Goal: Use online tool/utility: Utilize a website feature to perform a specific function

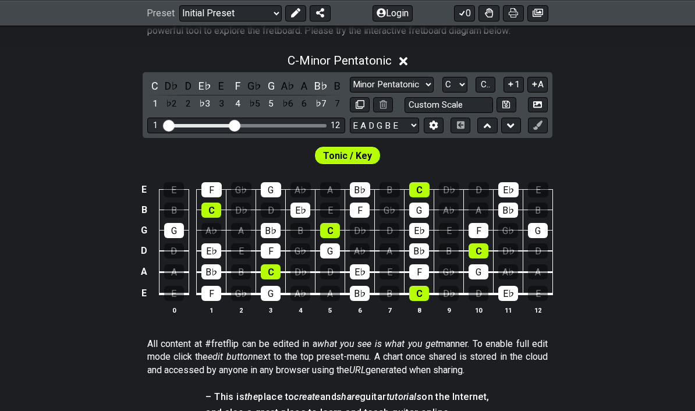
scroll to position [253, 0]
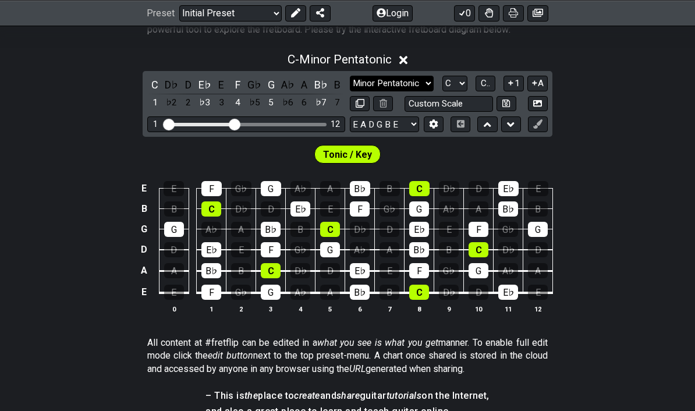
click at [420, 77] on select "Minor Pentatonic Click to edit Minor Pentatonic Major Pentatonic Minor Blues Ma…" at bounding box center [392, 84] width 84 height 16
select select "Major / [PERSON_NAME]"
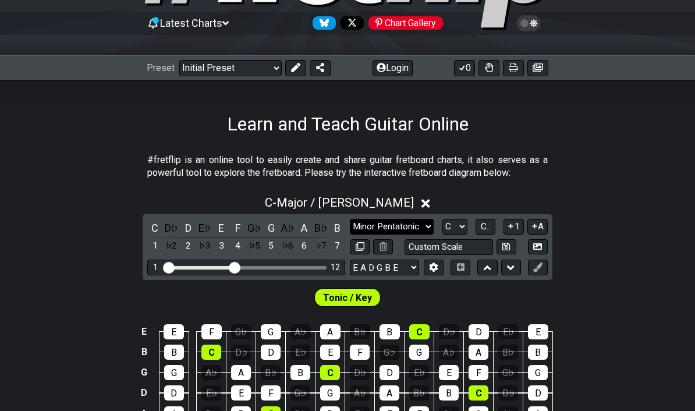
scroll to position [0, 0]
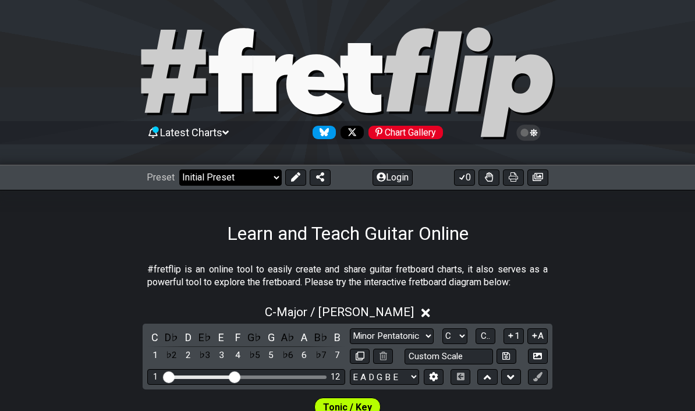
click at [257, 176] on select "Welcome to #fretflip! Initial Preset Custom Preset Minor Pentatonic Major Penta…" at bounding box center [230, 177] width 102 height 16
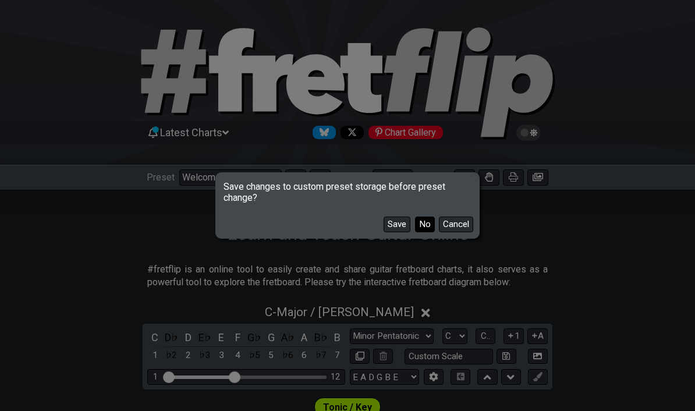
click at [427, 223] on button "No" at bounding box center [425, 224] width 20 height 16
select select "/guitar-scales-generator"
select select "A"
select select "Minor Pentatonic"
select select "A"
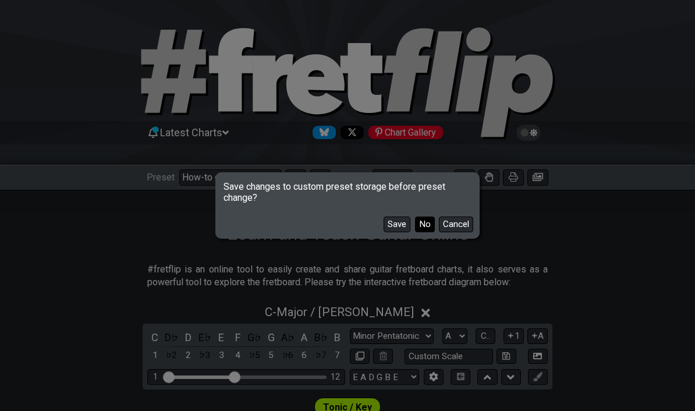
select select "A"
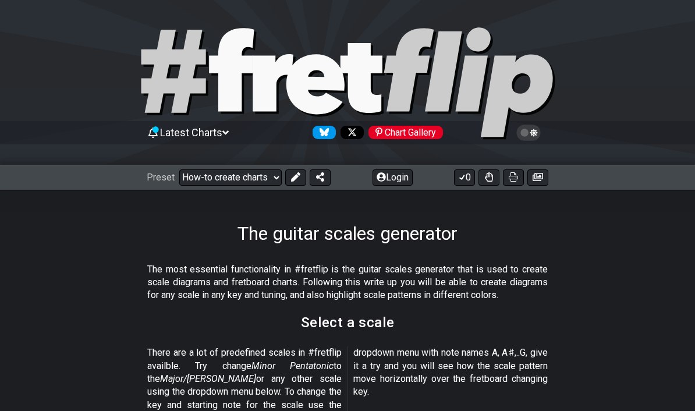
click at [227, 133] on icon at bounding box center [225, 132] width 6 height 10
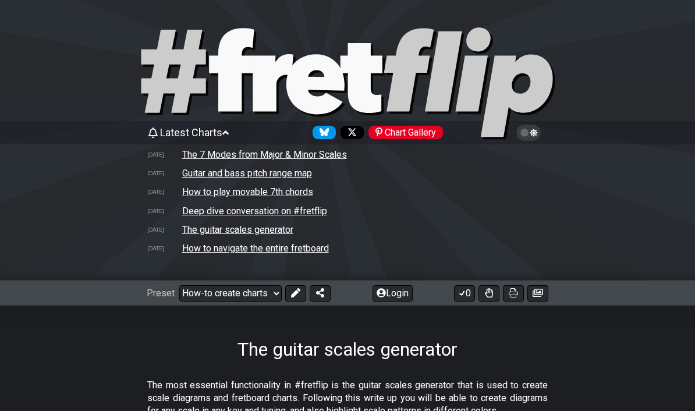
click at [261, 155] on td "The 7 Modes from Major & Minor Scales" at bounding box center [265, 154] width 166 height 12
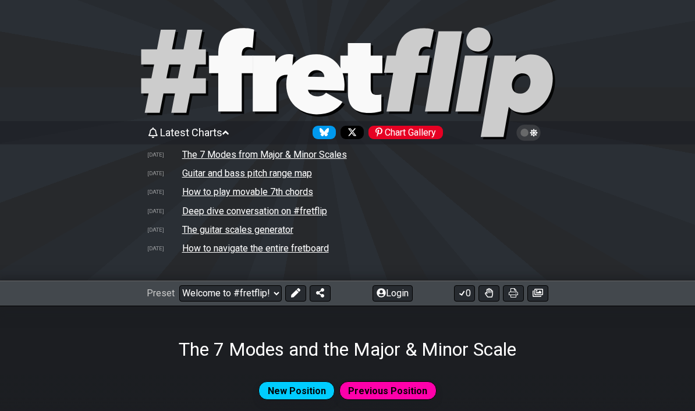
click at [222, 136] on span "Latest Charts" at bounding box center [191, 132] width 62 height 12
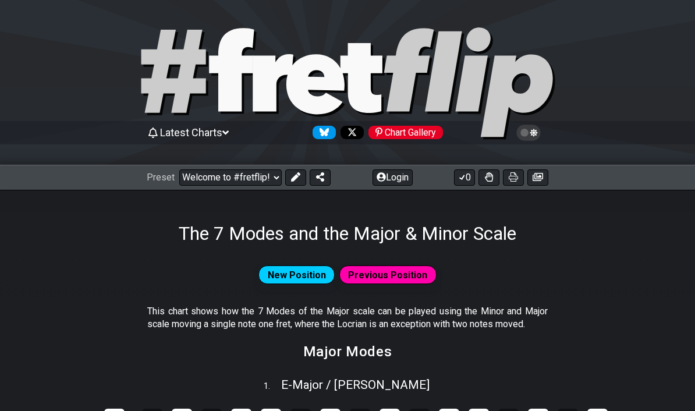
click at [228, 131] on icon at bounding box center [225, 132] width 6 height 4
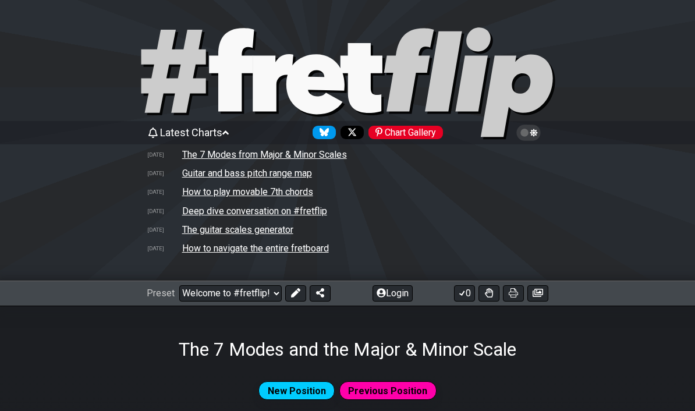
click at [262, 196] on td "How to play movable 7th chords" at bounding box center [248, 192] width 132 height 12
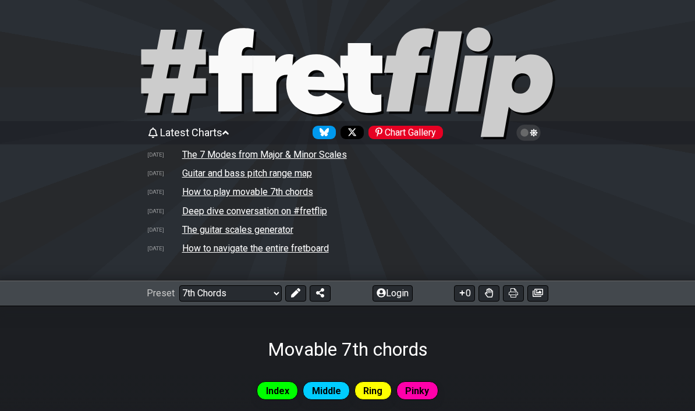
click at [229, 130] on icon at bounding box center [225, 132] width 6 height 10
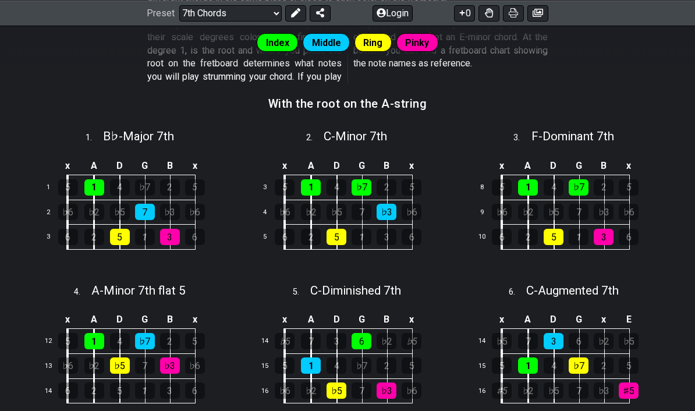
scroll to position [339, 0]
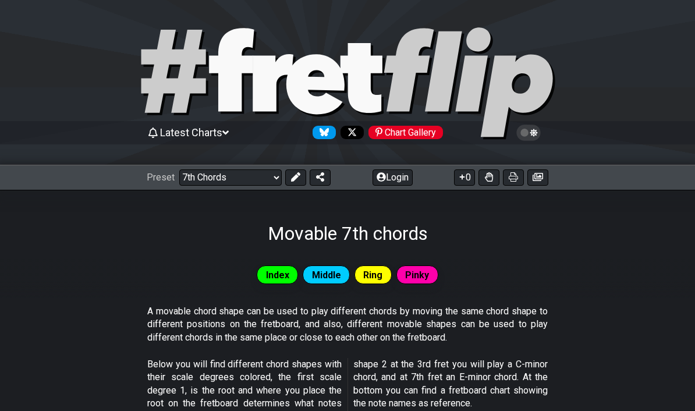
click at [252, 133] on div "Latest Charts Chart Gallery" at bounding box center [347, 132] width 401 height 19
click at [222, 133] on span "Latest Charts" at bounding box center [191, 132] width 62 height 12
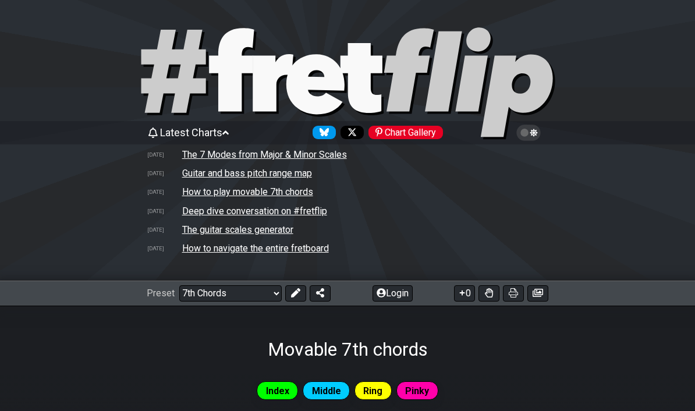
click at [227, 234] on td "The guitar scales generator" at bounding box center [238, 229] width 112 height 12
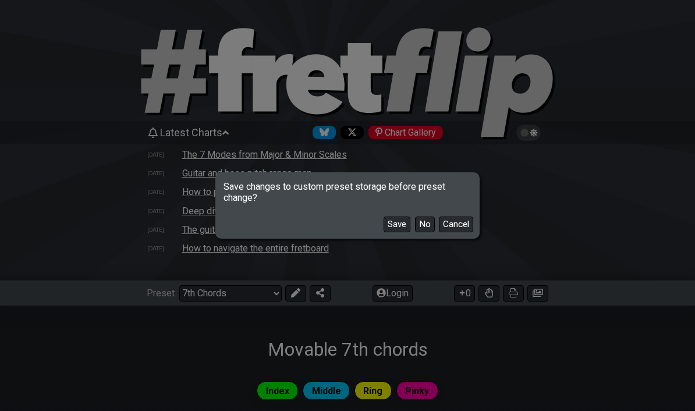
click at [429, 222] on button "No" at bounding box center [425, 224] width 20 height 16
select select "/guitar-scales-generator"
select select "A"
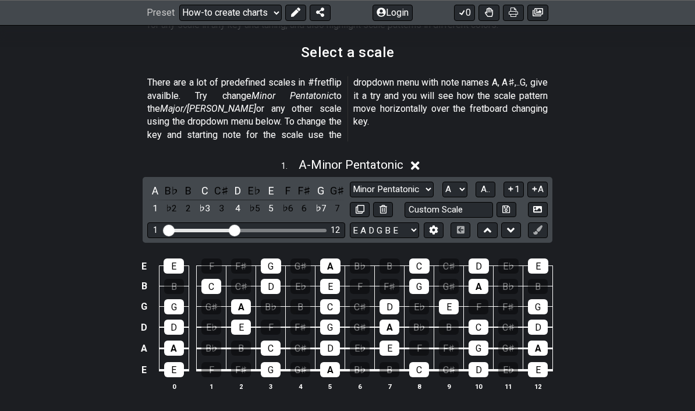
scroll to position [429, 0]
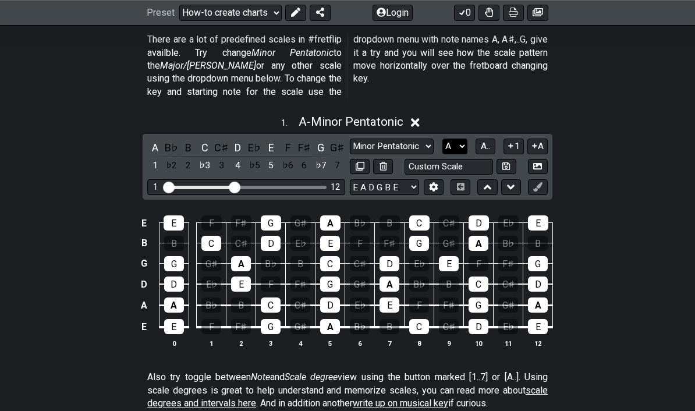
click at [455, 138] on select "A♭ A A♯ B♭ B C C♯ D♭ D D♯ E♭ E F F♯ G♭ G G♯" at bounding box center [454, 146] width 25 height 16
select select "C"
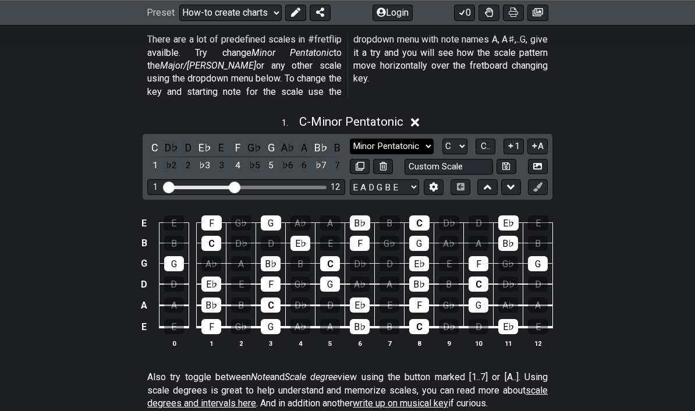
click at [420, 138] on select "Minor Pentatonic New Scale Minor Pentatonic Major Pentatonic Minor Blues Major …" at bounding box center [392, 146] width 84 height 16
select select "Major / [PERSON_NAME]"
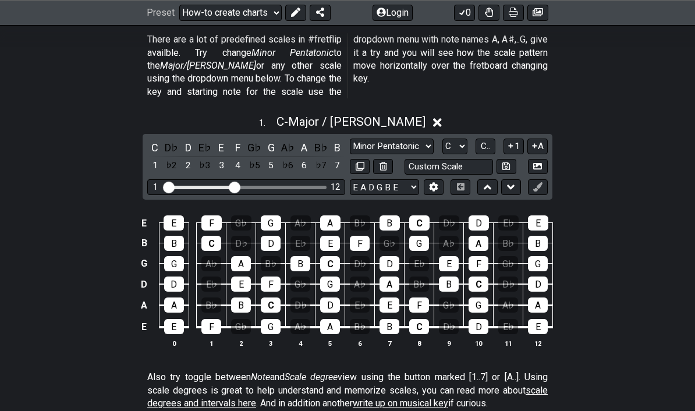
click at [598, 270] on div "E E F G♭ G A♭ A B♭ B C D♭ D E♭ E B B C D♭ D E♭ E F G♭ G A♭ A B♭ B G G A♭ A B♭ B…" at bounding box center [347, 281] width 695 height 163
click at [603, 268] on div "E E F G♭ G A♭ A B♭ B C D♭ D E♭ E B B C D♭ D E♭ E F G♭ G A♭ A B♭ B G G A♭ A B♭ B…" at bounding box center [347, 281] width 695 height 163
click at [535, 141] on icon at bounding box center [534, 145] width 11 height 9
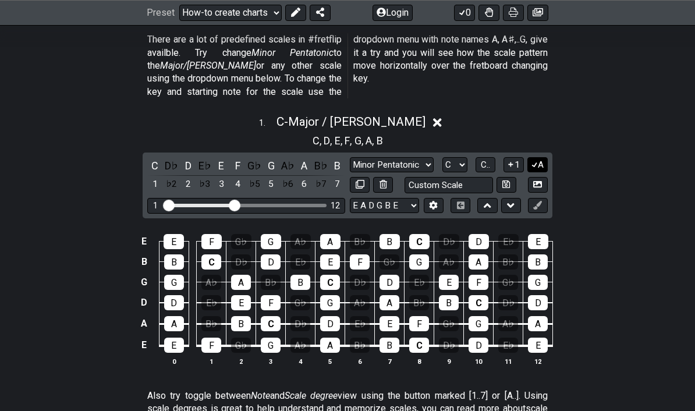
click at [534, 162] on icon at bounding box center [534, 164] width 6 height 5
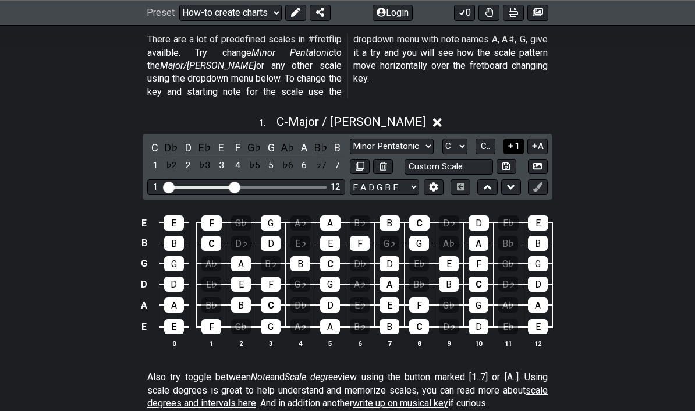
click at [513, 141] on icon at bounding box center [510, 145] width 11 height 9
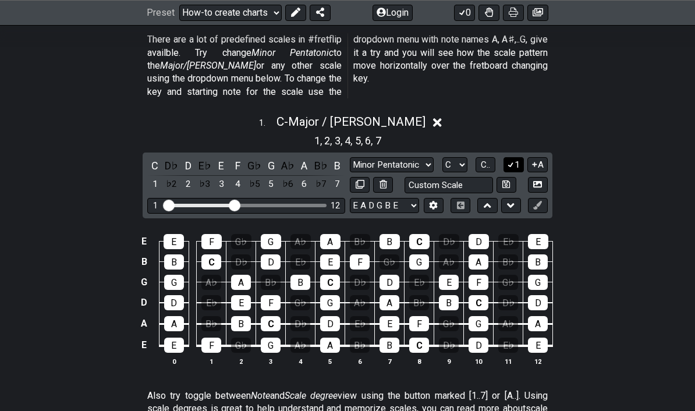
click at [510, 160] on icon at bounding box center [510, 164] width 11 height 9
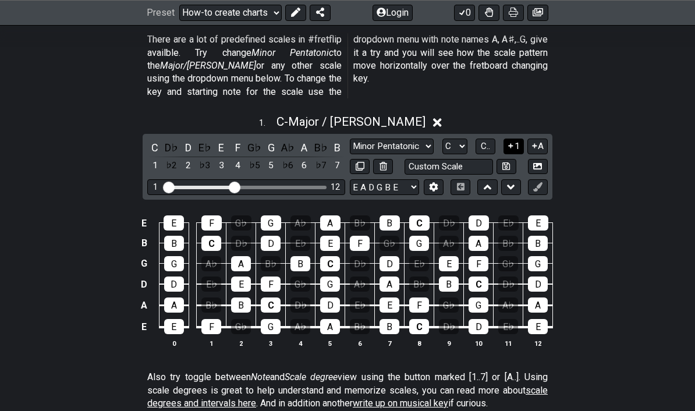
click at [488, 141] on span "C.." at bounding box center [485, 146] width 9 height 10
click at [484, 141] on span "1..7" at bounding box center [485, 146] width 14 height 10
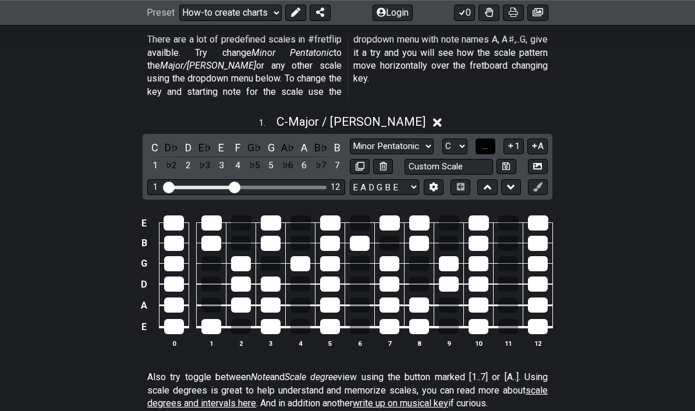
click at [488, 141] on span "..." at bounding box center [484, 146] width 5 height 10
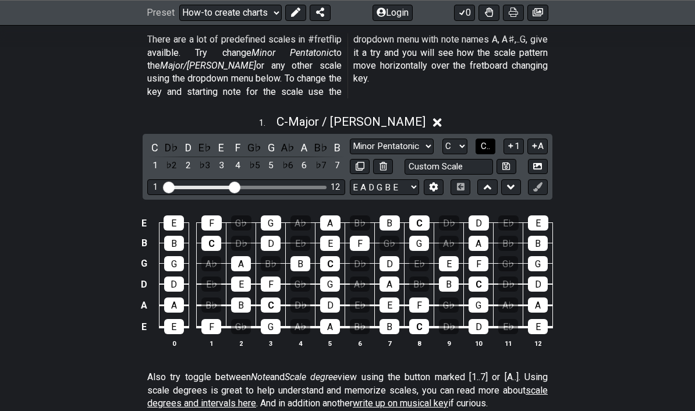
click at [490, 141] on span "C.." at bounding box center [485, 146] width 9 height 10
click at [450, 138] on select "A♭ A A♯ B♭ B C C♯ D♭ D D♯ E♭ E F F♯ G♭ G G♯" at bounding box center [453, 146] width 25 height 16
click at [538, 163] on icon at bounding box center [537, 166] width 9 height 6
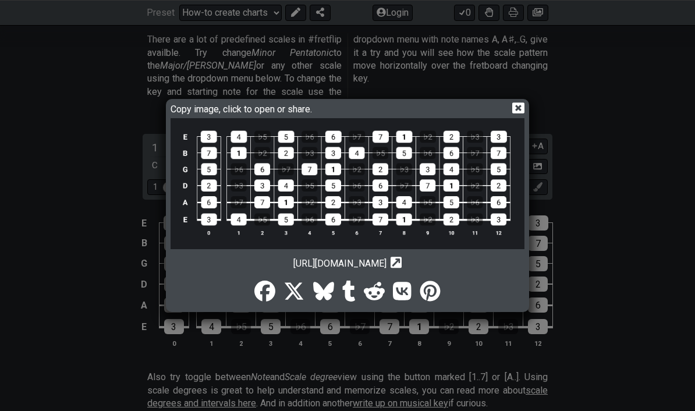
click at [517, 114] on icon at bounding box center [518, 108] width 12 height 11
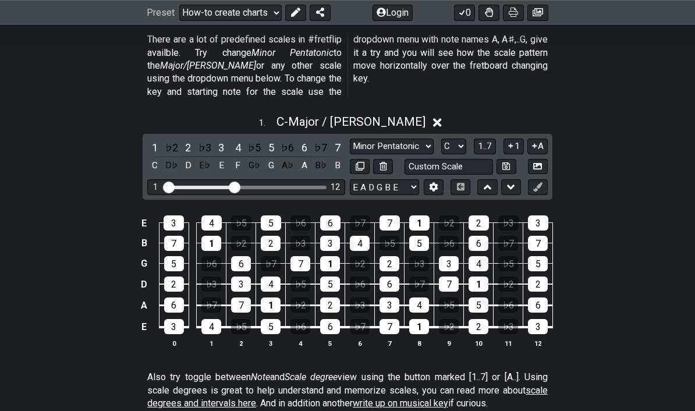
click at [539, 182] on icon at bounding box center [537, 186] width 9 height 9
click at [536, 182] on icon at bounding box center [537, 186] width 9 height 9
click at [508, 181] on icon at bounding box center [511, 187] width 8 height 12
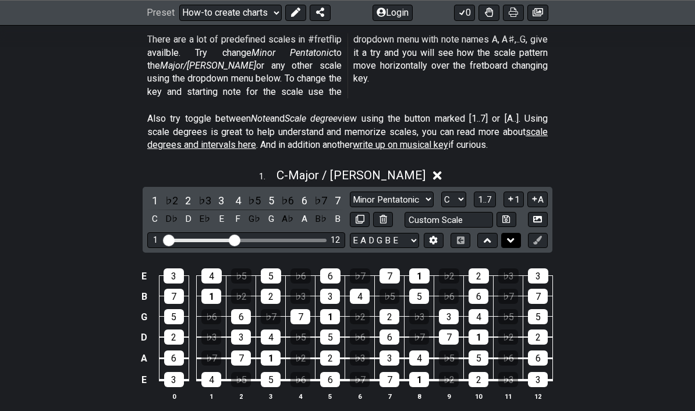
click at [513, 234] on icon at bounding box center [511, 240] width 8 height 12
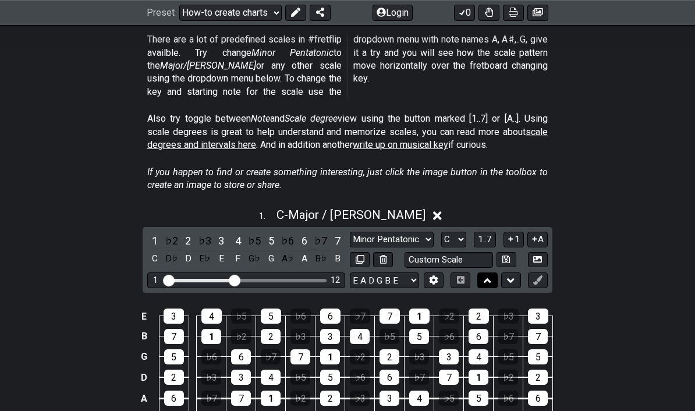
click at [490, 275] on icon at bounding box center [487, 281] width 8 height 12
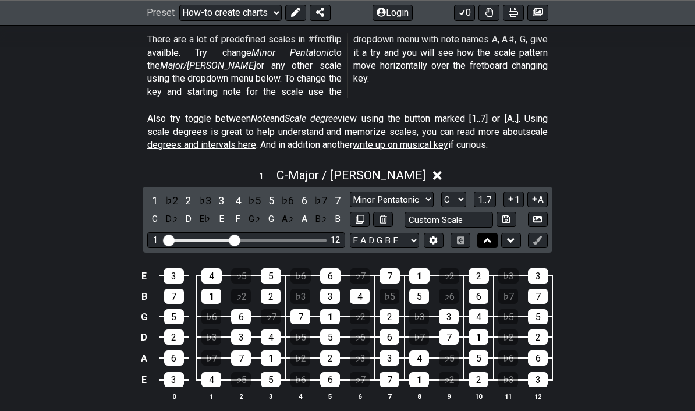
click at [489, 234] on icon at bounding box center [487, 240] width 8 height 12
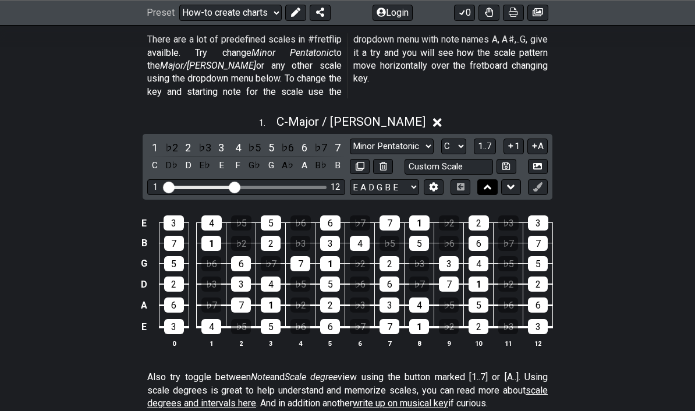
click at [483, 179] on button at bounding box center [487, 187] width 20 height 16
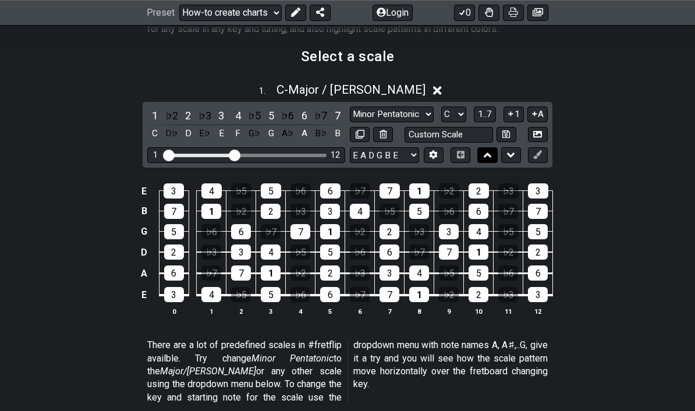
scroll to position [290, 0]
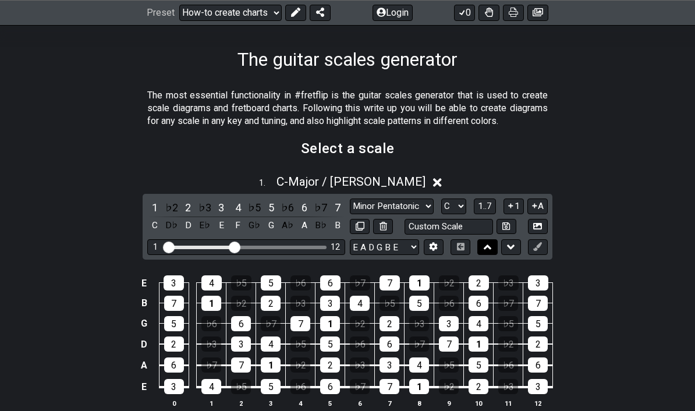
click at [487, 247] on icon at bounding box center [487, 247] width 8 height 12
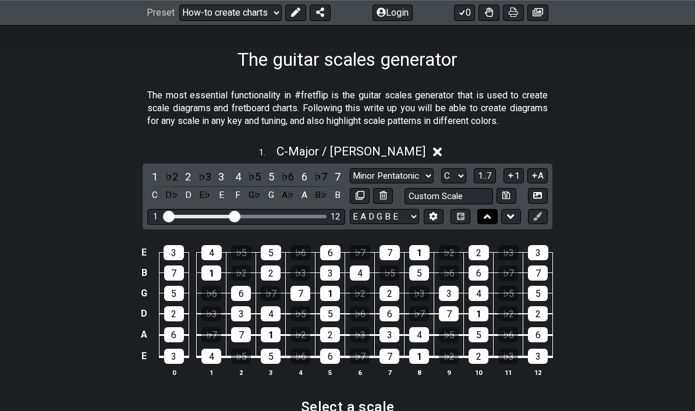
click at [485, 217] on icon at bounding box center [487, 216] width 8 height 5
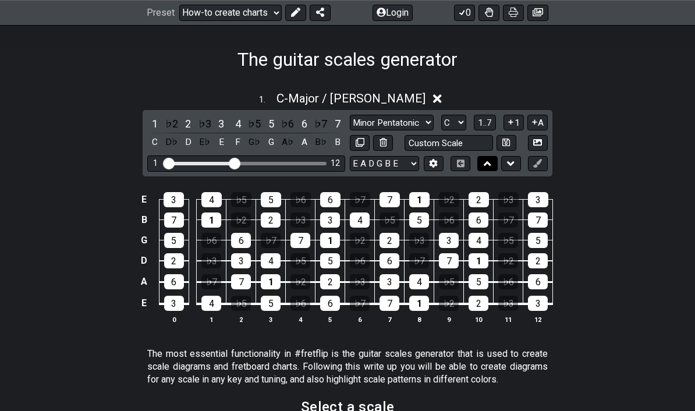
click at [486, 162] on icon at bounding box center [487, 163] width 8 height 5
click at [487, 165] on icon at bounding box center [487, 164] width 8 height 12
click at [458, 165] on icon at bounding box center [461, 163] width 8 height 8
click at [430, 163] on icon at bounding box center [433, 163] width 9 height 9
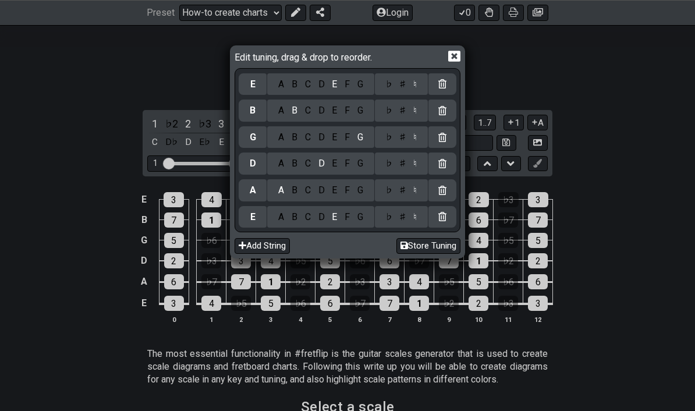
click at [458, 60] on icon at bounding box center [454, 56] width 12 height 12
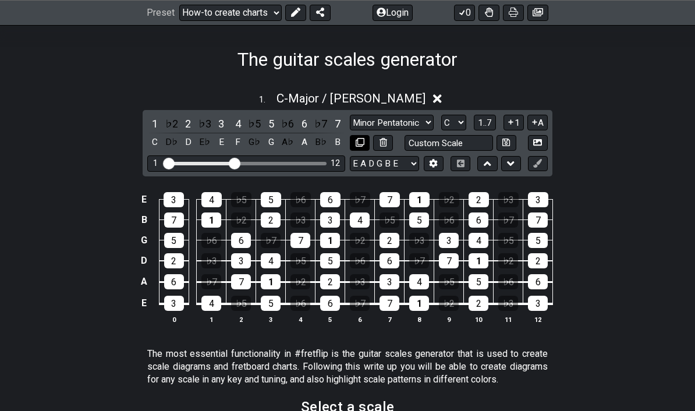
click at [355, 144] on icon at bounding box center [359, 142] width 9 height 9
select select "C"
select select "Major / [PERSON_NAME]"
select select "Root"
select select "A"
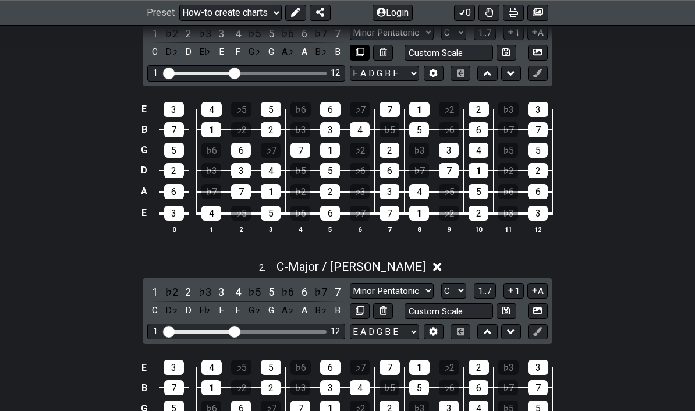
scroll to position [381, 0]
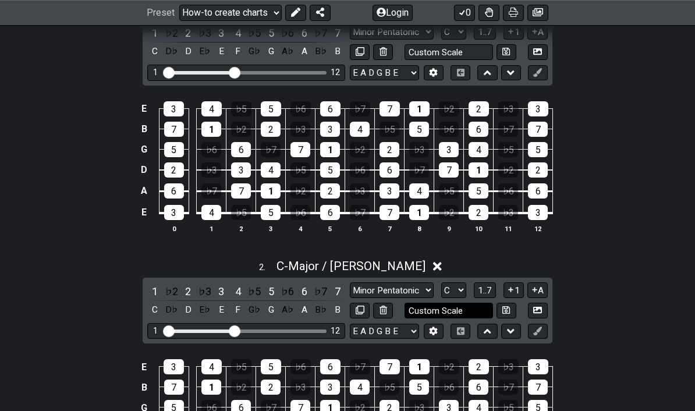
click at [463, 312] on input "Custom Scale" at bounding box center [448, 311] width 88 height 16
click at [589, 252] on div "2 . C - Major / Ionian" at bounding box center [347, 263] width 695 height 22
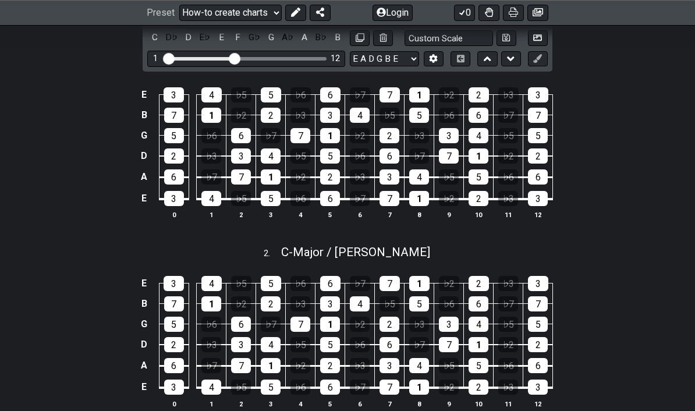
scroll to position [395, 0]
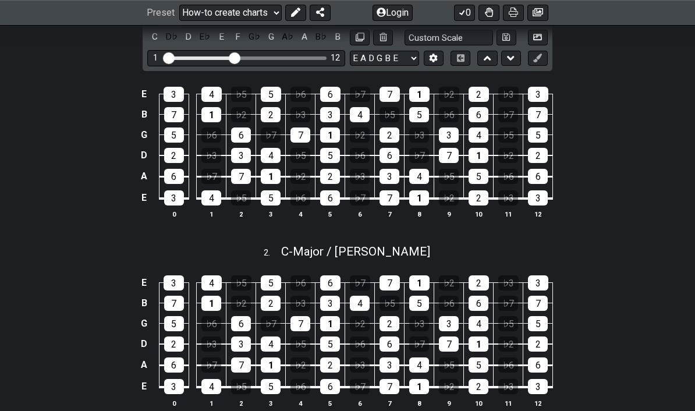
click at [414, 250] on div "2 . C - Major / Ionian" at bounding box center [347, 248] width 695 height 22
select select "Major / [PERSON_NAME]"
select select "C"
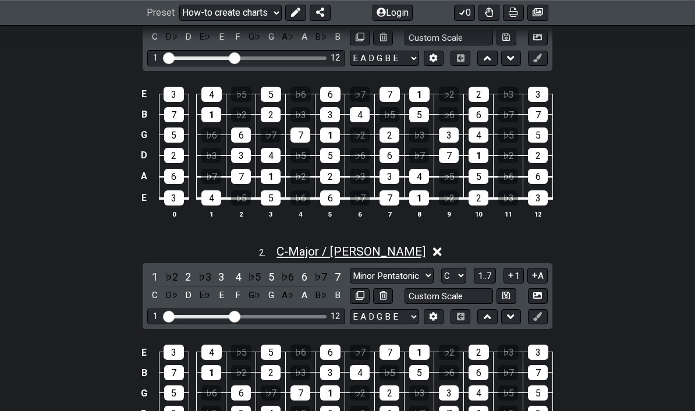
click at [372, 258] on span "C - Major / Ionian" at bounding box center [350, 251] width 149 height 14
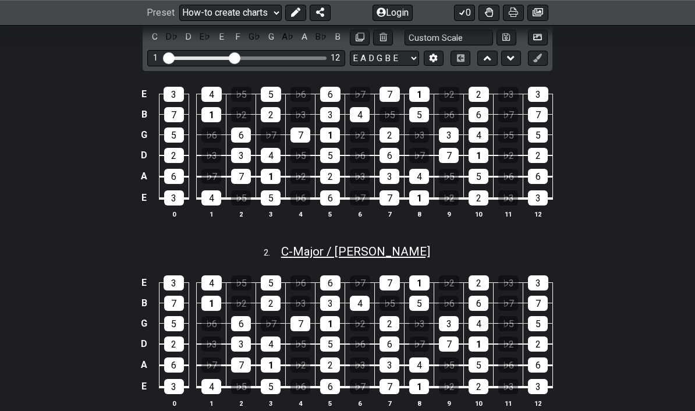
click at [397, 257] on span "C - Major / Ionian" at bounding box center [355, 251] width 149 height 14
select select "Major / [PERSON_NAME]"
select select "C"
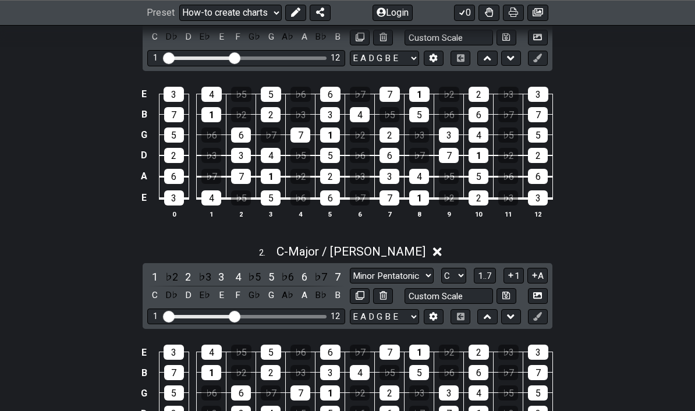
click at [433, 252] on icon at bounding box center [437, 252] width 9 height 12
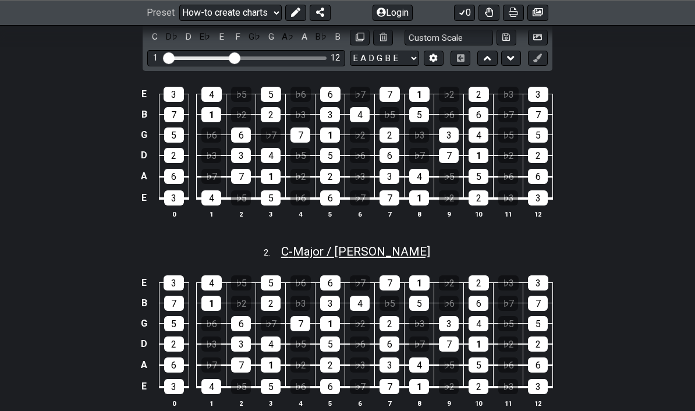
click at [386, 252] on span "C - Major / Ionian" at bounding box center [355, 251] width 149 height 14
select select "Major / [PERSON_NAME]"
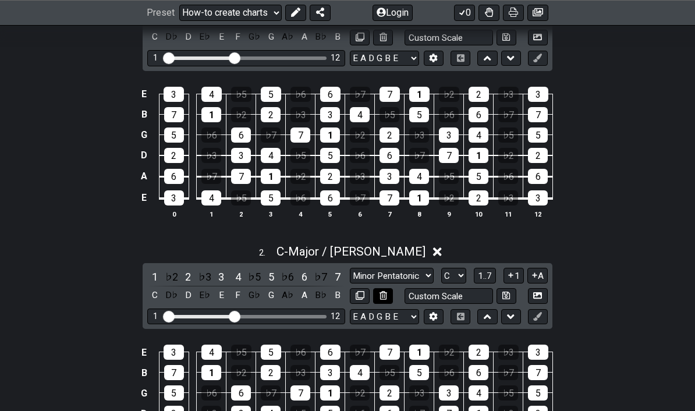
click at [380, 298] on icon at bounding box center [383, 295] width 8 height 9
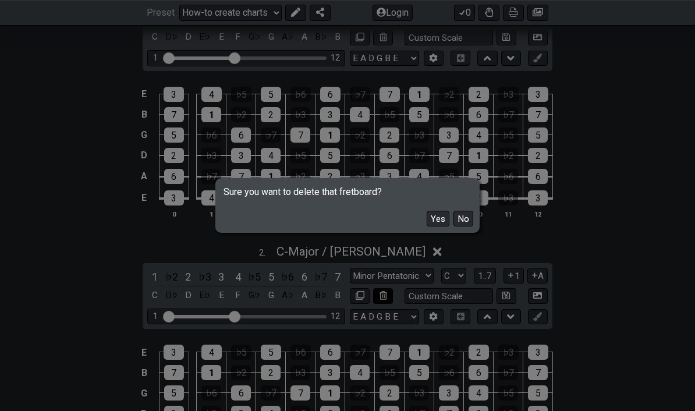
click at [436, 226] on button "Yes" at bounding box center [437, 219] width 23 height 16
select select "A"
select select "Minor Blues"
select select "Root"
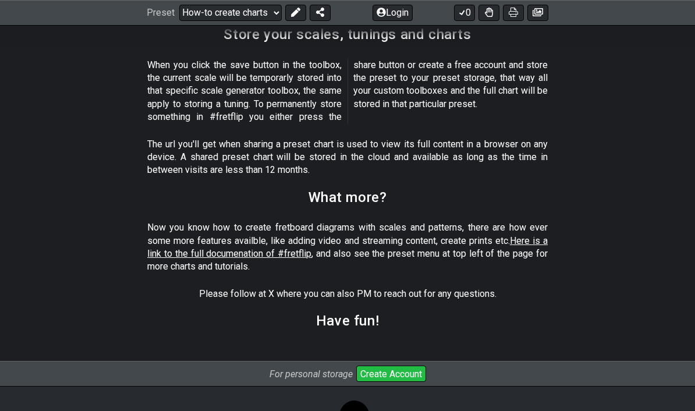
scroll to position [1719, 0]
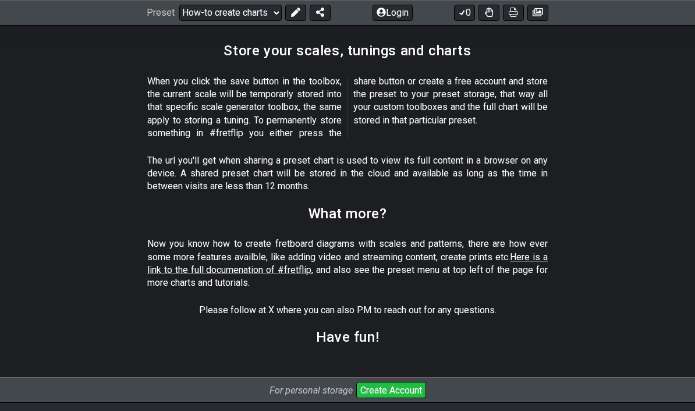
click at [530, 251] on span "Here is a link to the full documenation of #fretflip" at bounding box center [347, 263] width 400 height 24
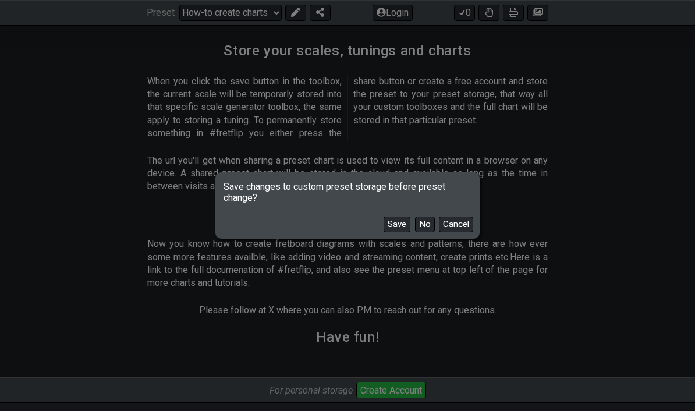
click at [426, 232] on button "No" at bounding box center [425, 224] width 20 height 16
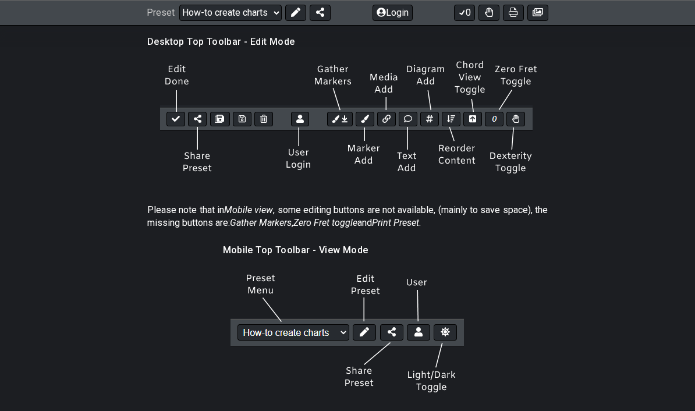
select select "/welcome"
select select "Minor Pentatonic"
select select "B"
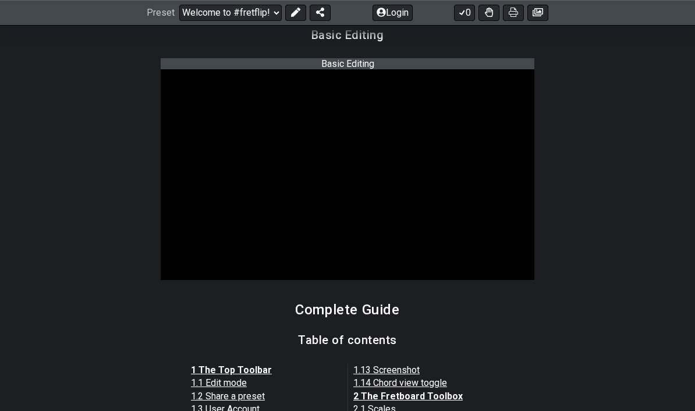
scroll to position [873, 0]
